Goal: Information Seeking & Learning: Check status

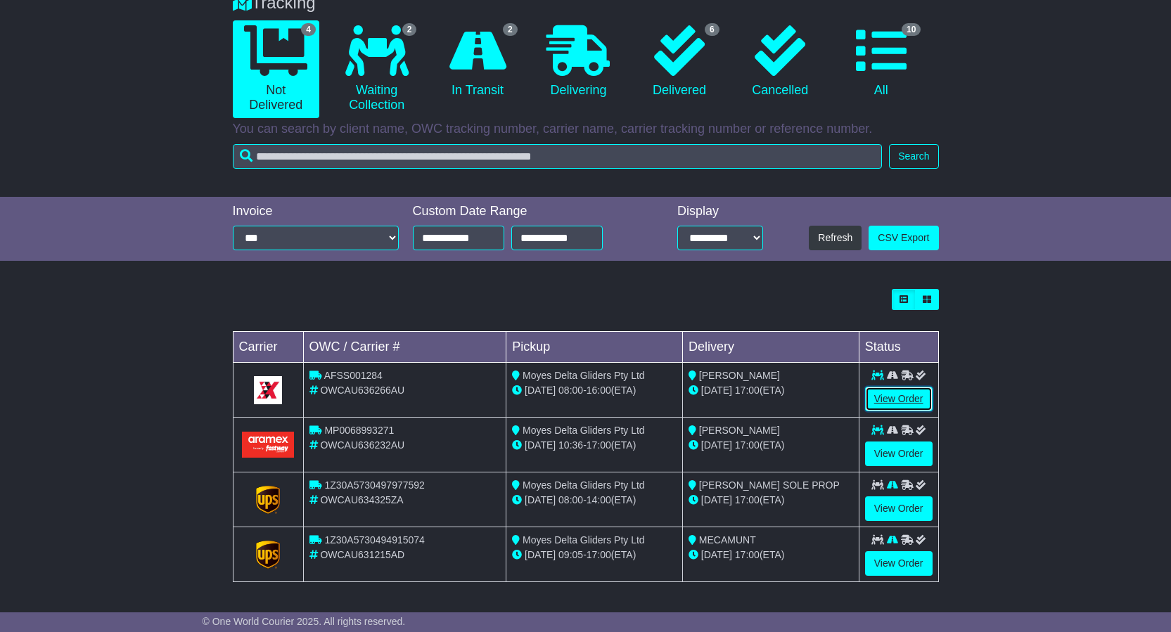
click at [893, 398] on link "View Order" at bounding box center [899, 399] width 68 height 25
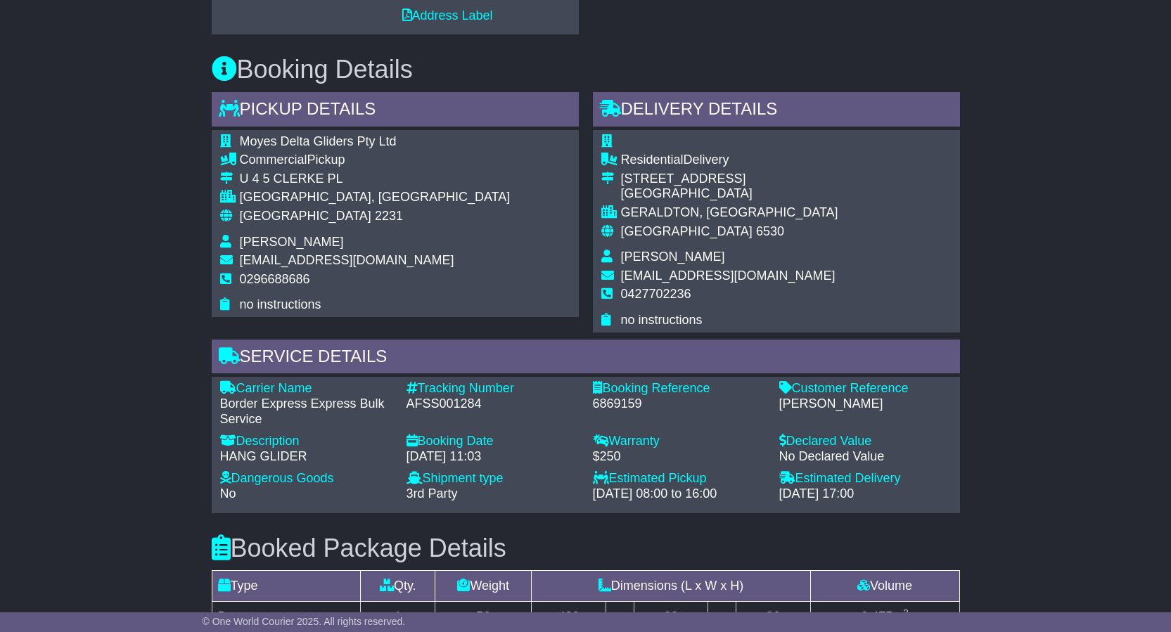
scroll to position [985, 0]
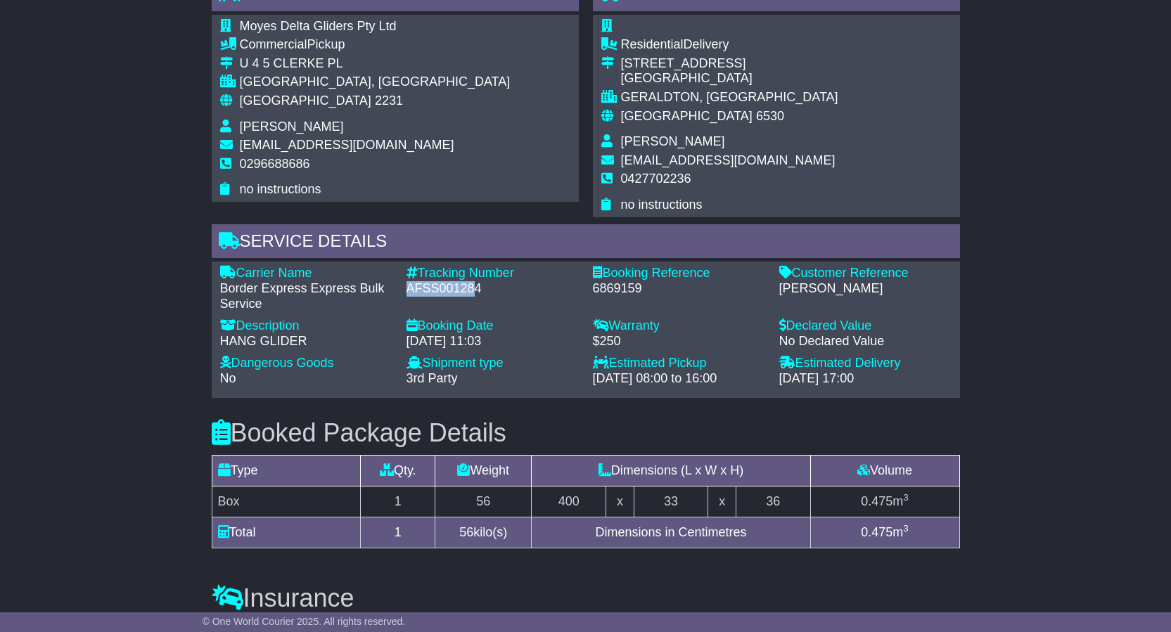
drag, startPoint x: 449, startPoint y: 273, endPoint x: 404, endPoint y: 274, distance: 45.7
click at [404, 274] on div "Tracking Number - AFSS001284" at bounding box center [492, 289] width 186 height 46
click at [482, 281] on div "AFSS001284" at bounding box center [492, 288] width 172 height 15
drag, startPoint x: 481, startPoint y: 271, endPoint x: 412, endPoint y: 271, distance: 68.9
click at [406, 281] on div "AFSS001284" at bounding box center [492, 288] width 172 height 15
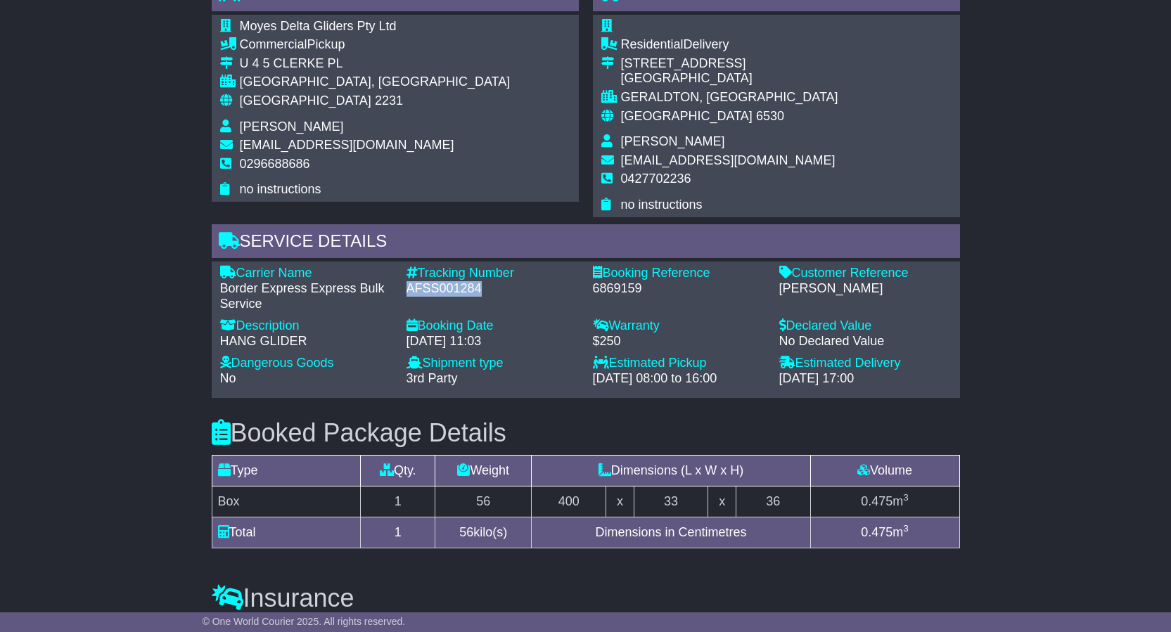
copy div "AFSS001284"
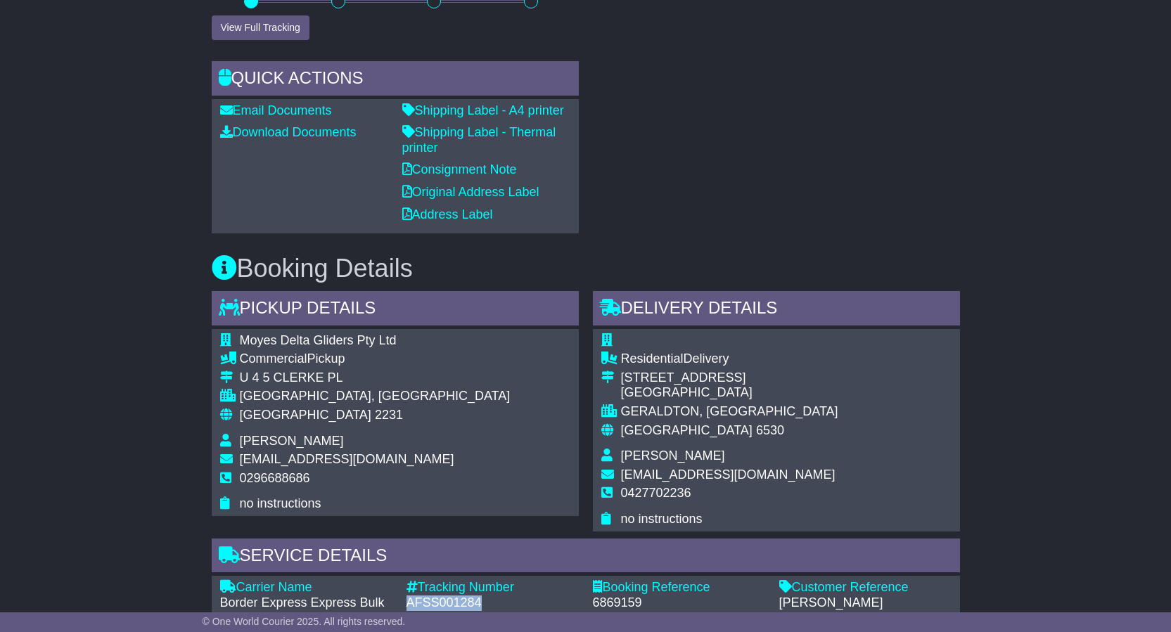
scroll to position [494, 0]
